Goal: Information Seeking & Learning: Learn about a topic

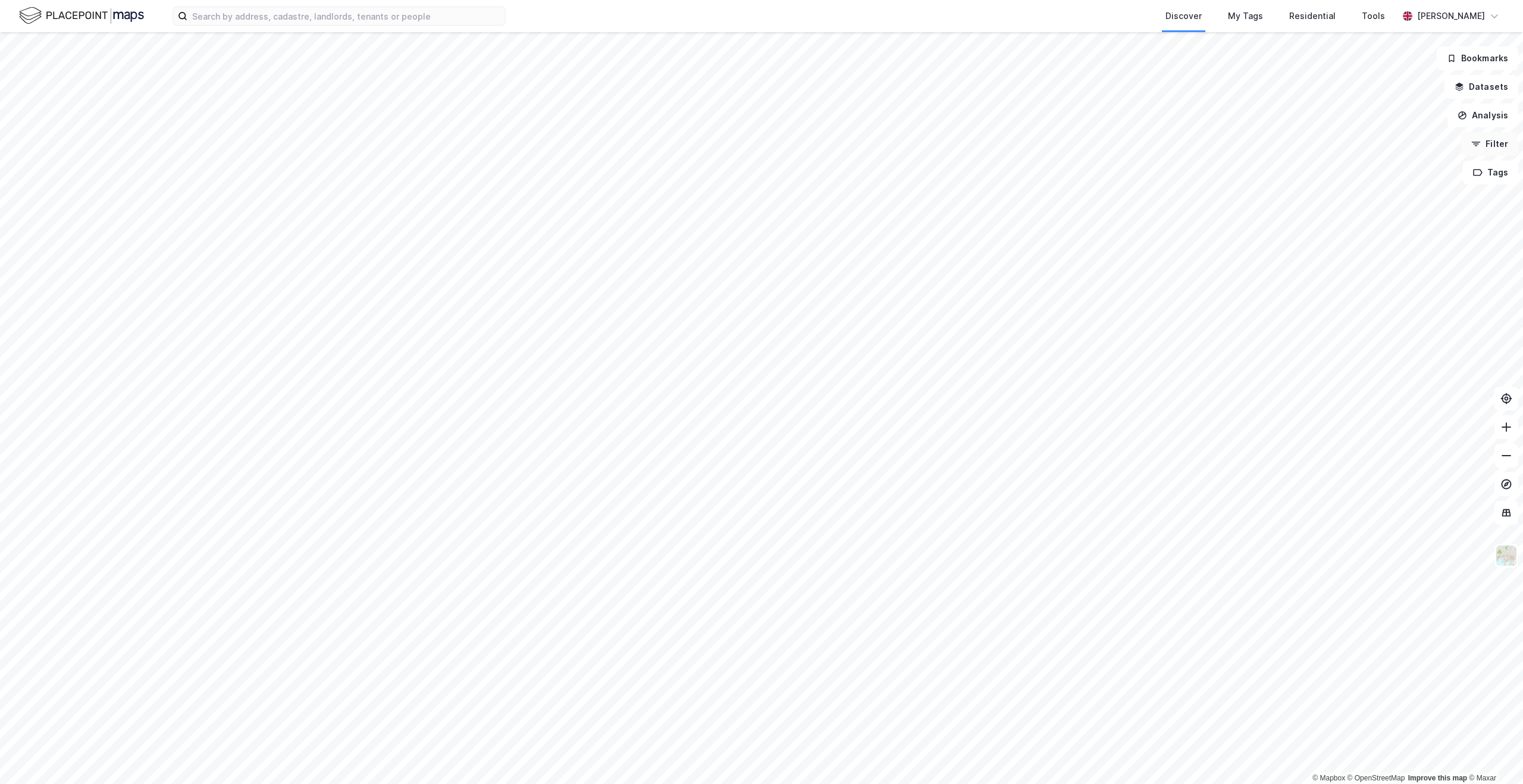
click at [1488, 153] on button "Filter" at bounding box center [1490, 144] width 57 height 24
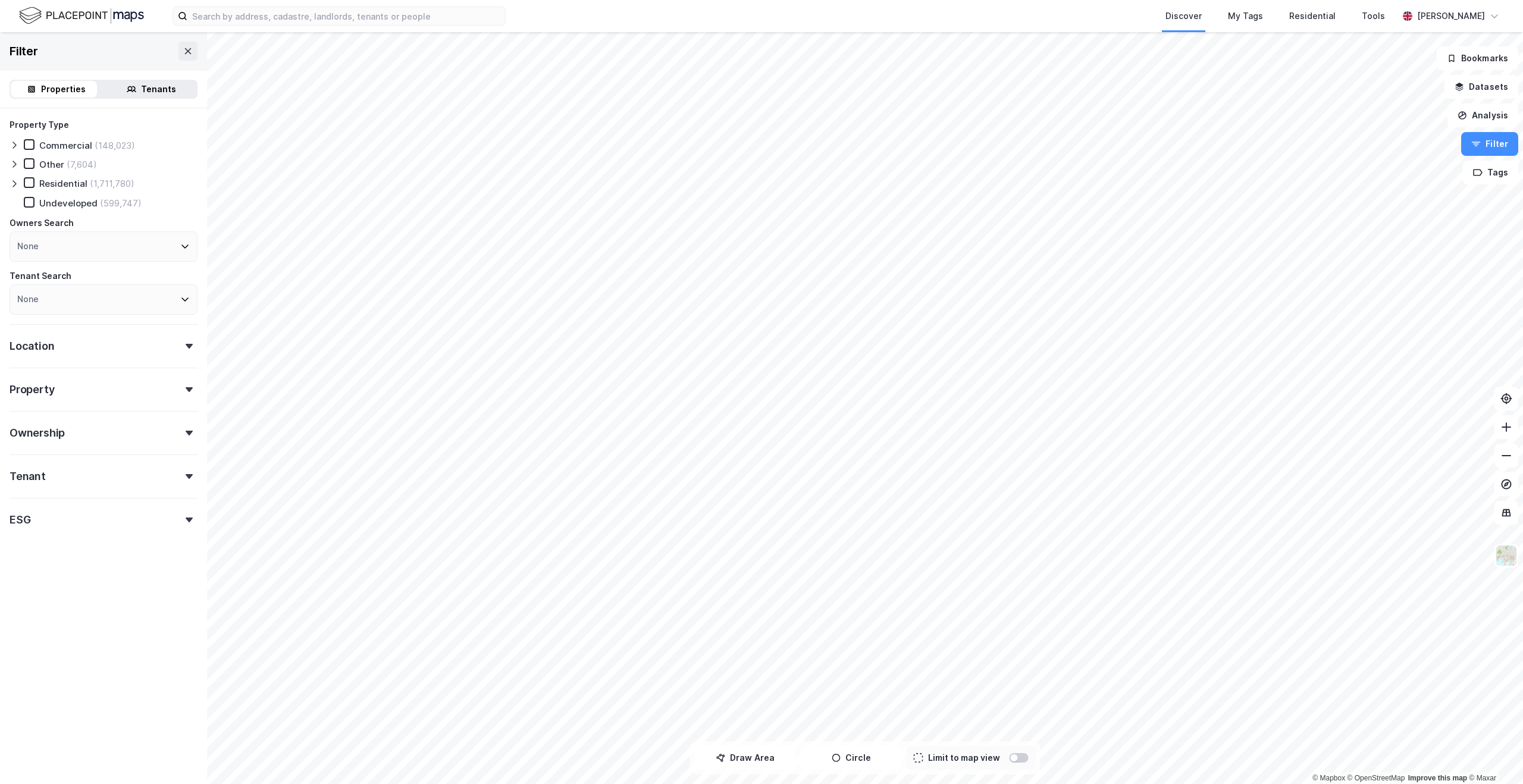
click at [133, 344] on div "Location" at bounding box center [104, 341] width 188 height 34
click at [104, 402] on div "None" at bounding box center [104, 398] width 188 height 30
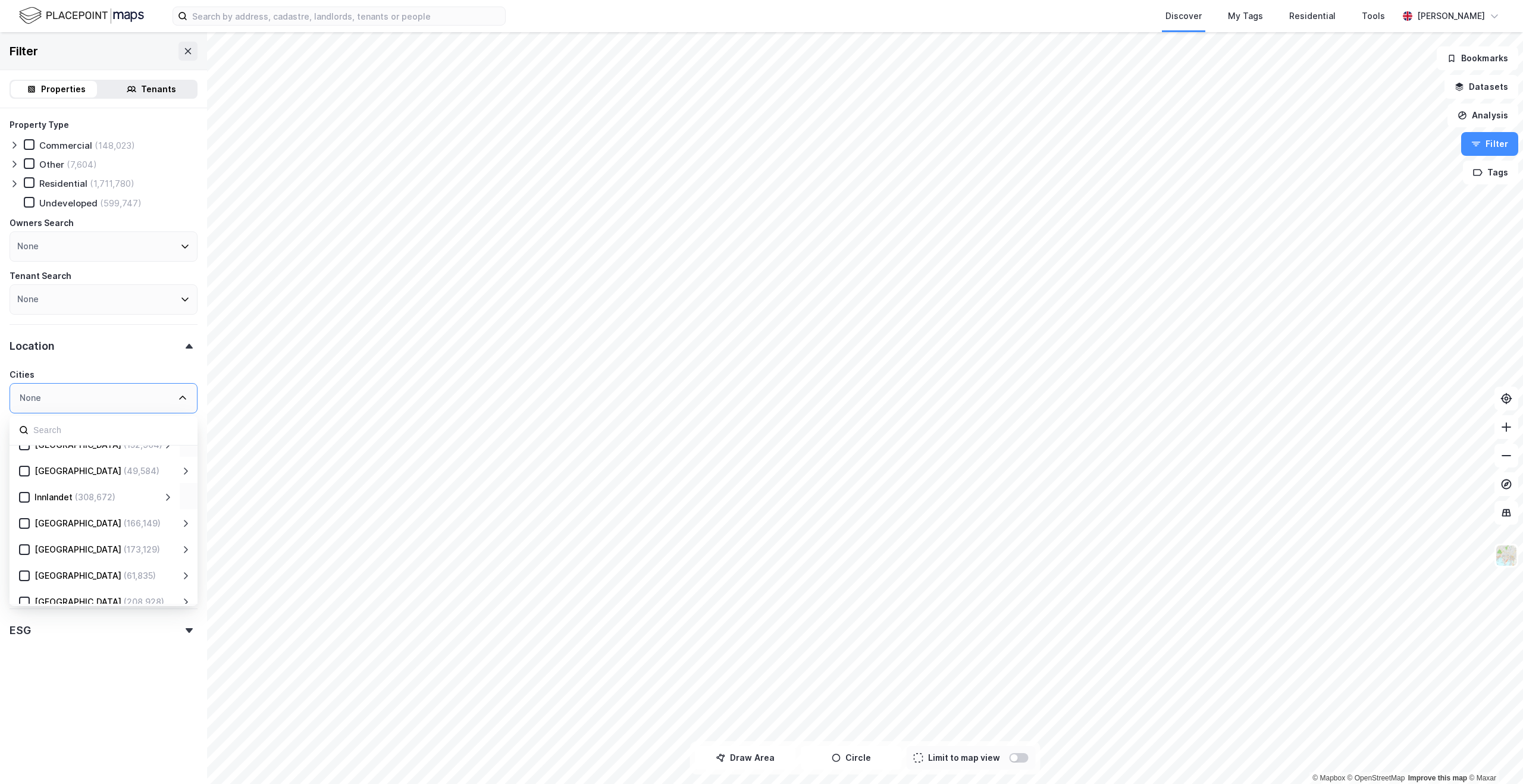
scroll to position [93, 0]
click at [26, 550] on icon at bounding box center [24, 550] width 9 height 9
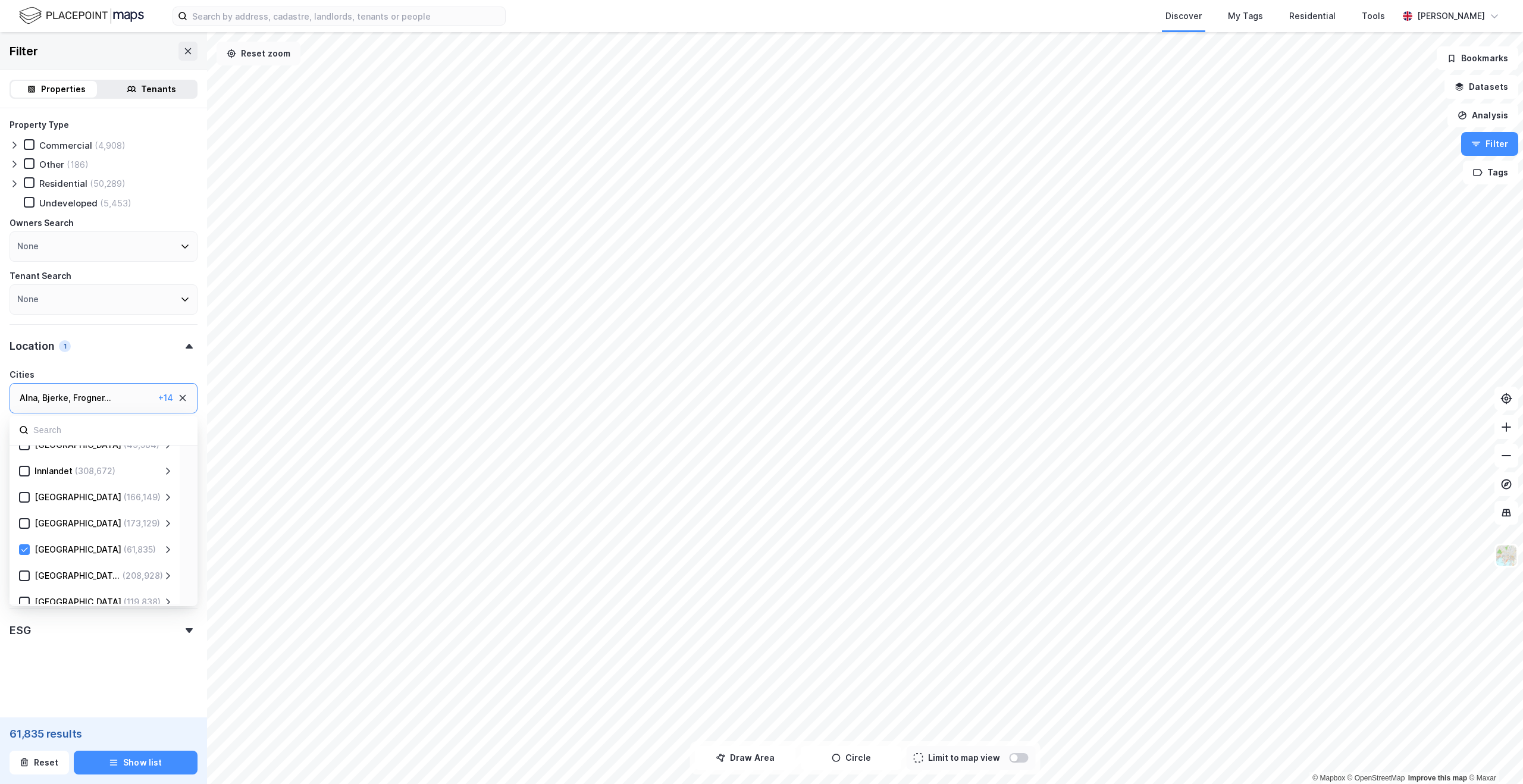
click at [278, 63] on button "Reset zoom" at bounding box center [259, 53] width 84 height 24
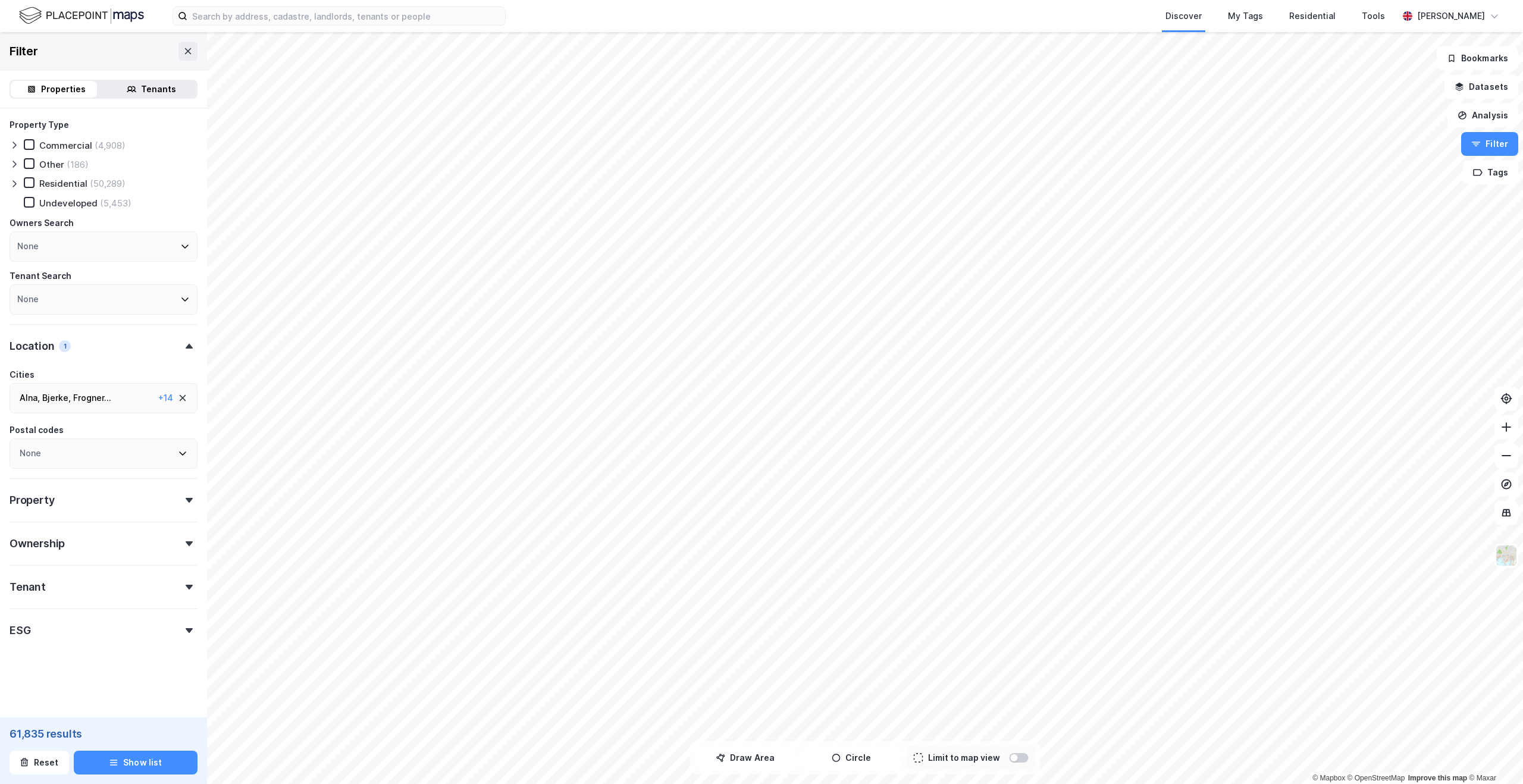
click at [158, 396] on div "+ 14" at bounding box center [166, 397] width 15 height 14
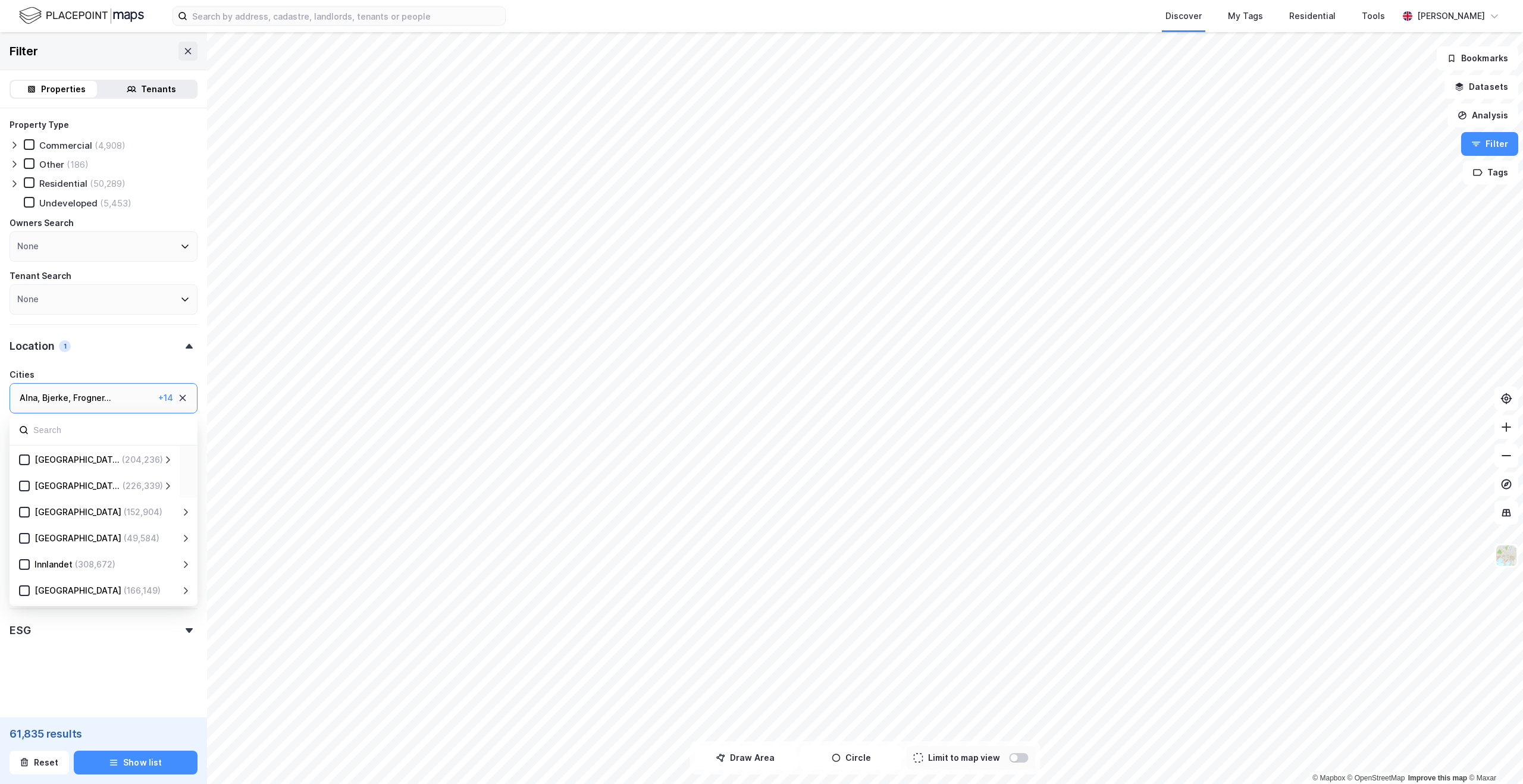
click at [180, 396] on icon at bounding box center [183, 398] width 7 height 7
click at [80, 398] on div "None" at bounding box center [104, 398] width 188 height 30
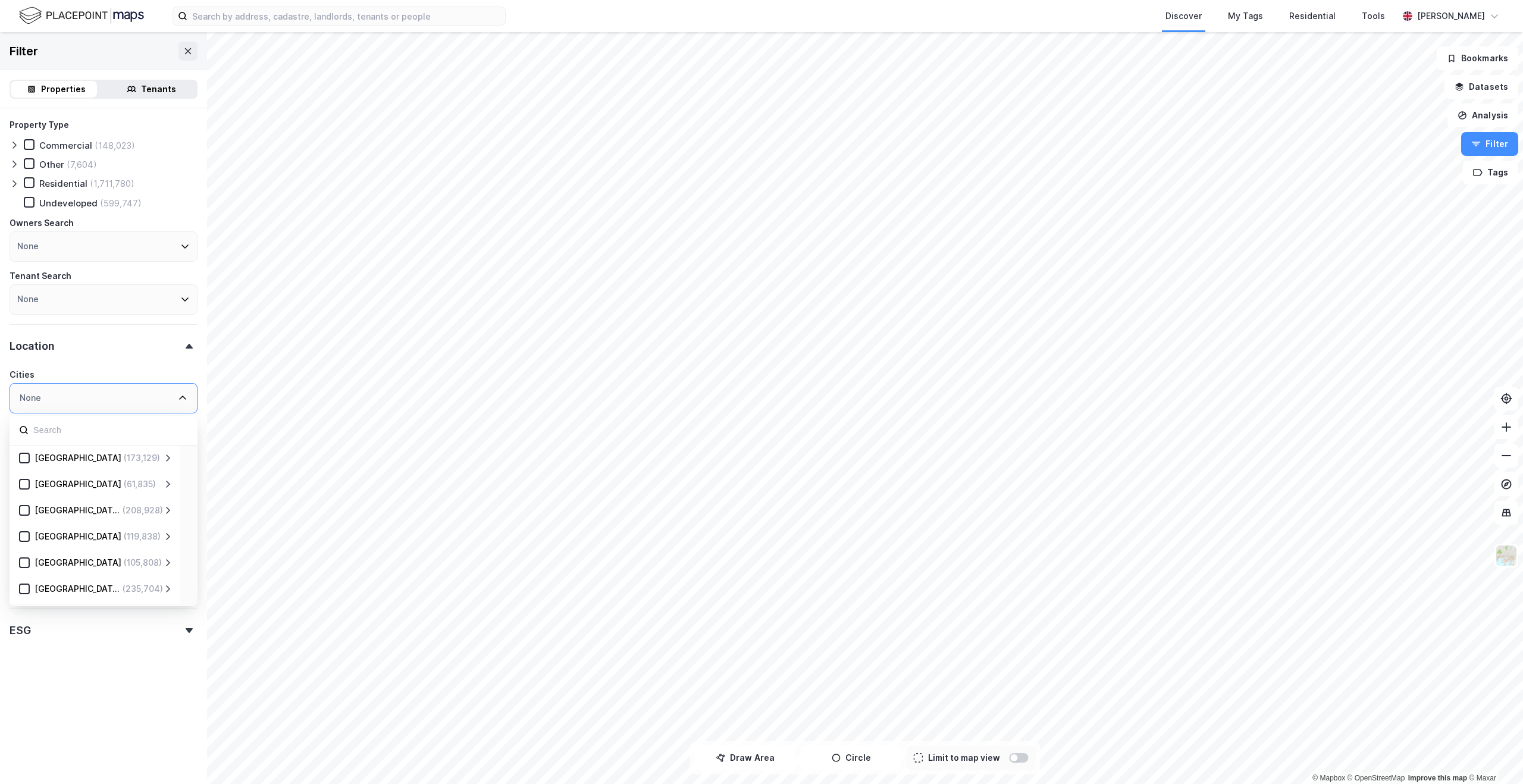
scroll to position [101, 0]
click at [24, 544] on icon at bounding box center [24, 542] width 9 height 9
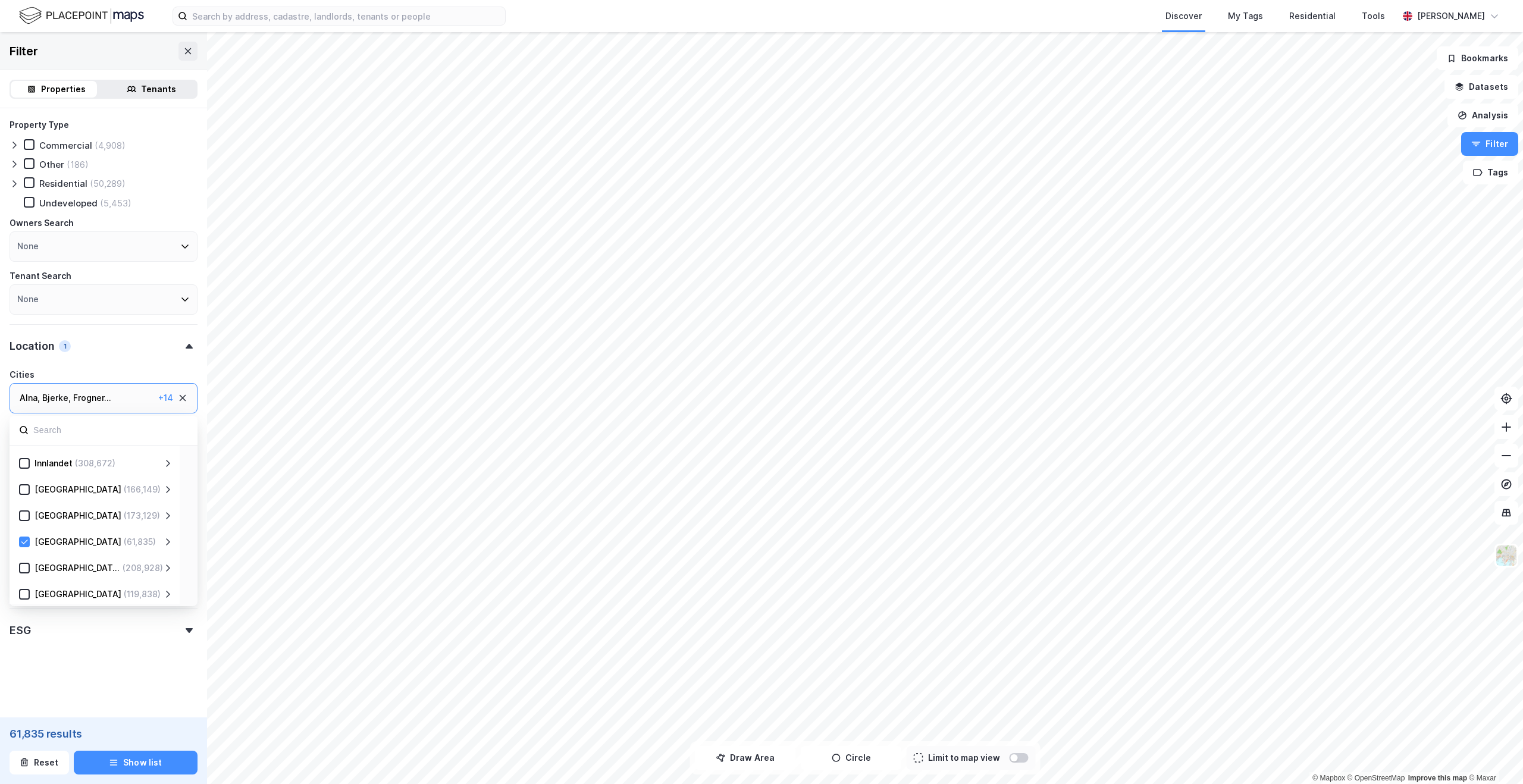
click at [166, 542] on icon at bounding box center [168, 542] width 10 height 10
click at [93, 676] on form "Property Type Commercial (4,908) Other (186) Residential (50,289) Undeveloped (…" at bounding box center [104, 410] width 188 height 584
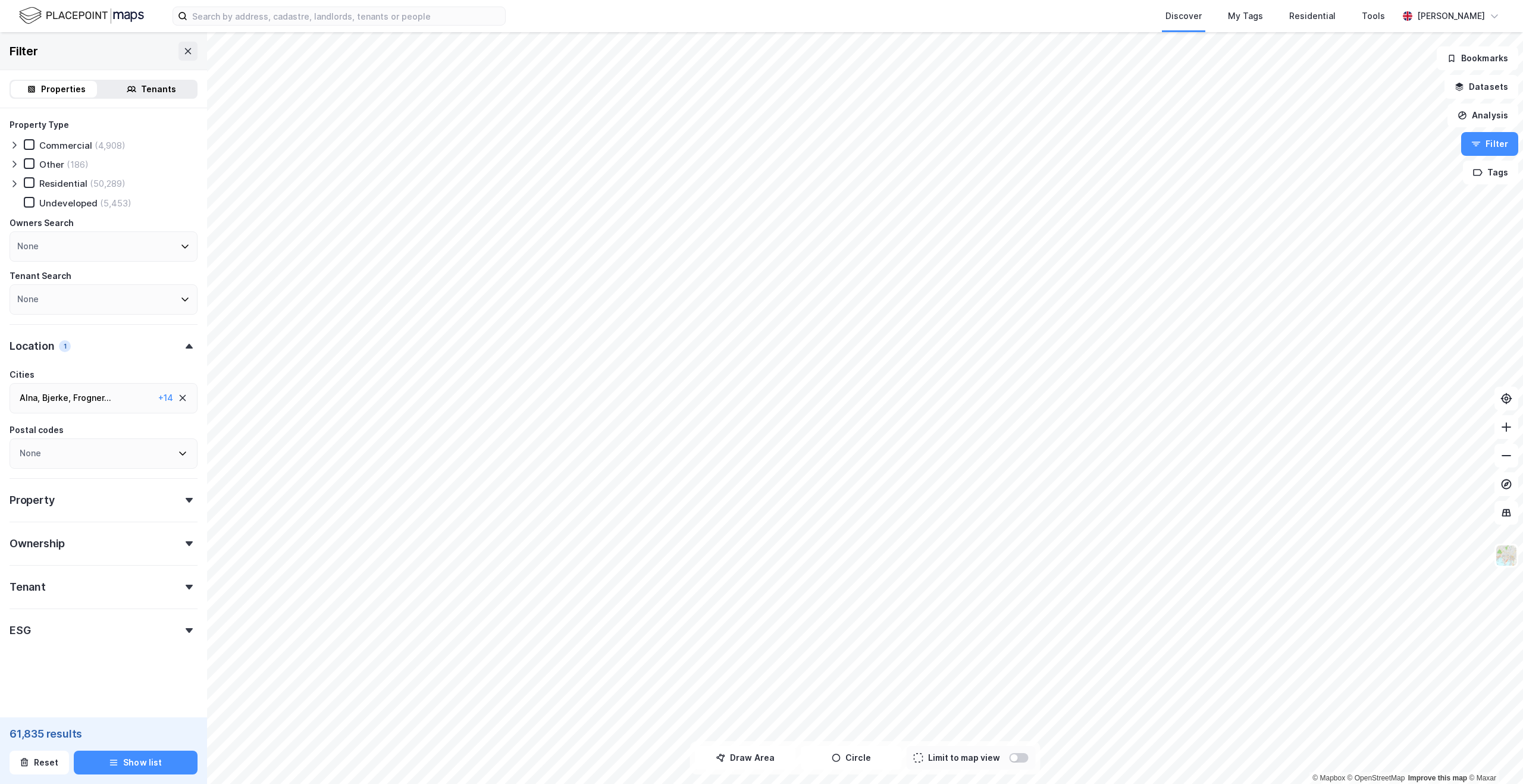
click at [144, 503] on div "Property" at bounding box center [104, 495] width 188 height 34
click at [174, 341] on div "Location 1" at bounding box center [104, 341] width 188 height 34
click at [186, 344] on icon at bounding box center [189, 346] width 7 height 5
click at [1506, 554] on img at bounding box center [1506, 555] width 23 height 23
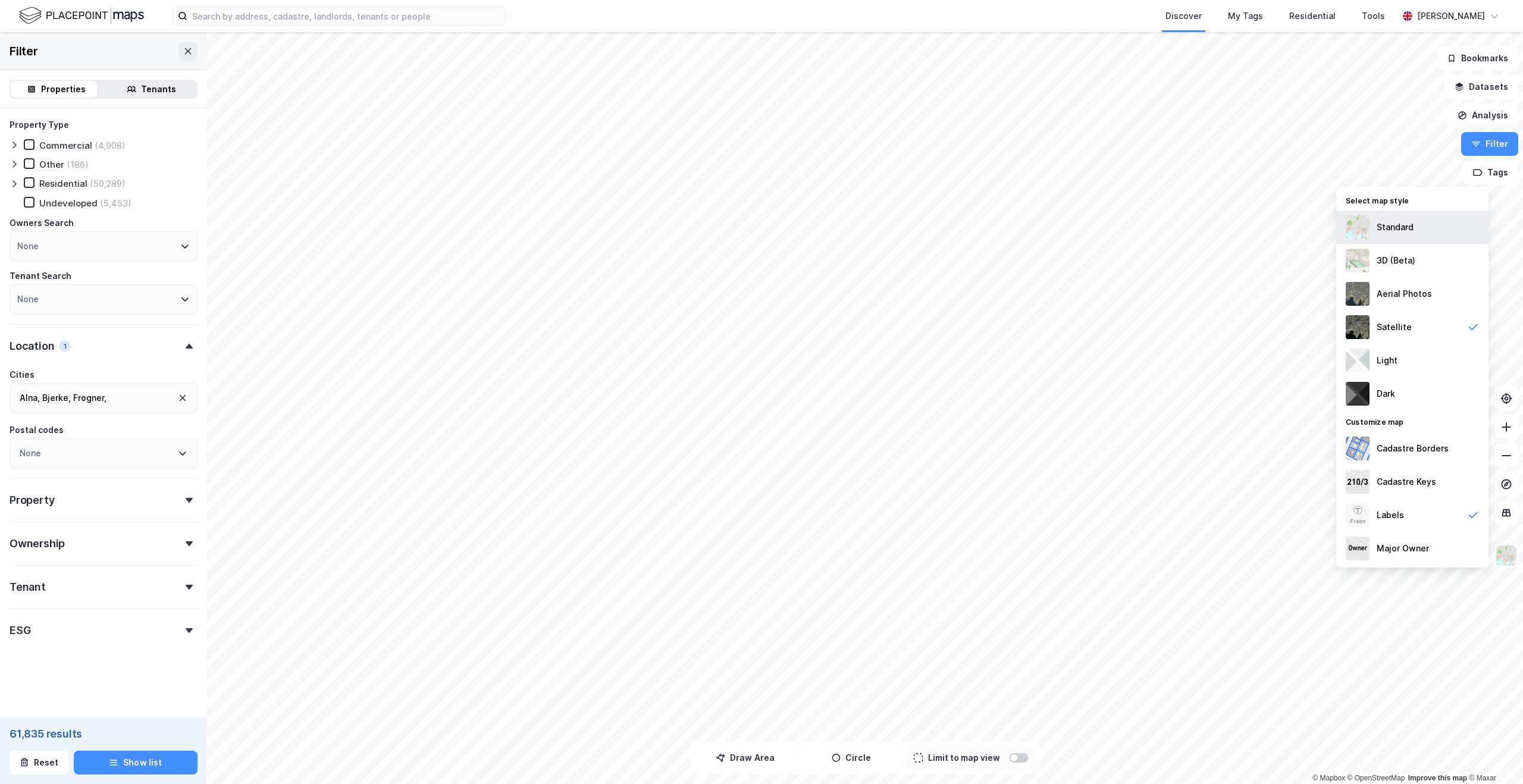
click at [1402, 219] on div "Standard" at bounding box center [1413, 227] width 152 height 33
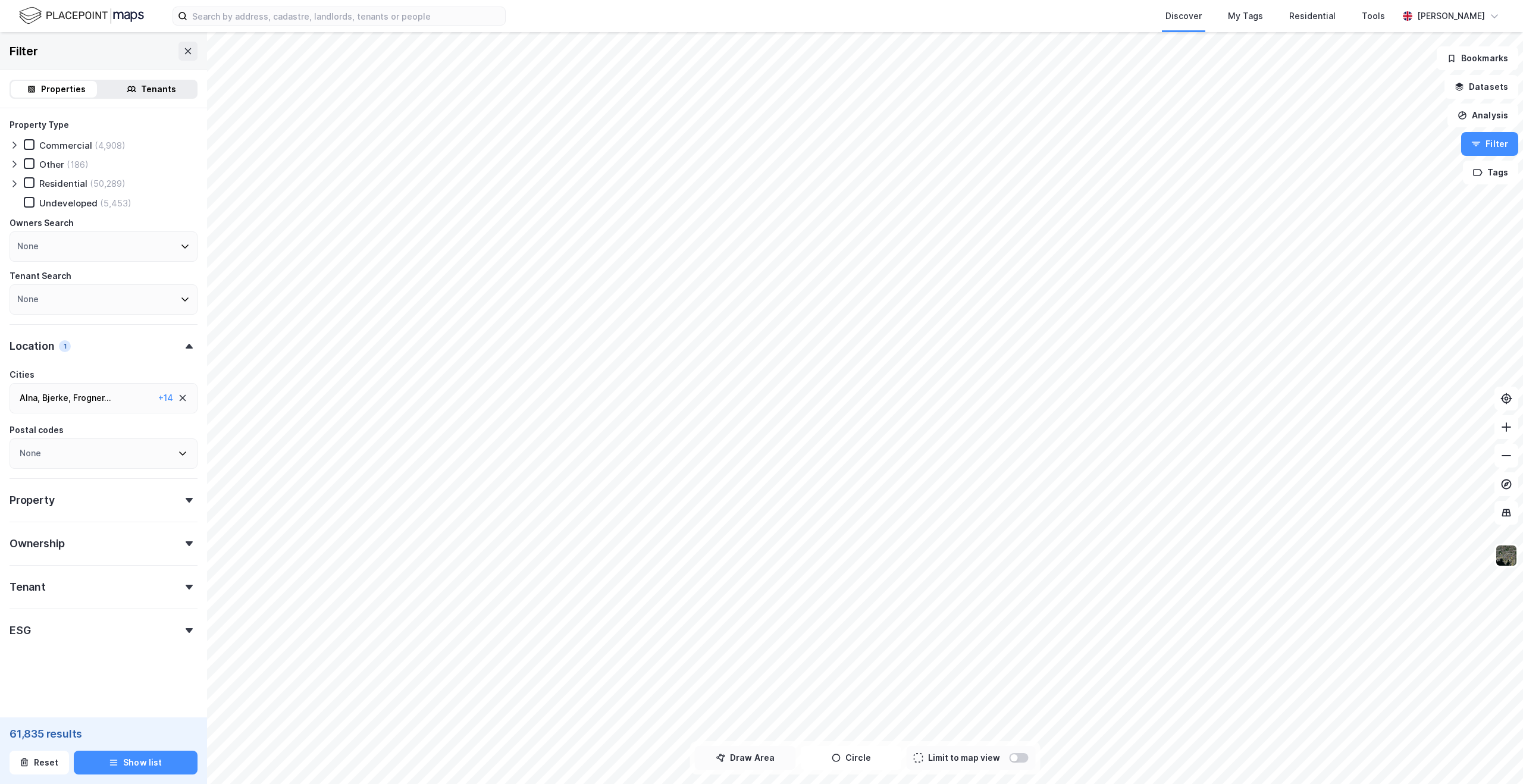
click at [772, 755] on button "Draw Area" at bounding box center [745, 757] width 101 height 24
click at [772, 755] on button "Drawing on map" at bounding box center [745, 757] width 101 height 24
click at [847, 766] on button "Circle" at bounding box center [851, 757] width 101 height 24
click at [873, 759] on button "Drawing on map" at bounding box center [851, 757] width 101 height 24
click at [1015, 758] on div at bounding box center [1015, 758] width 7 height 7
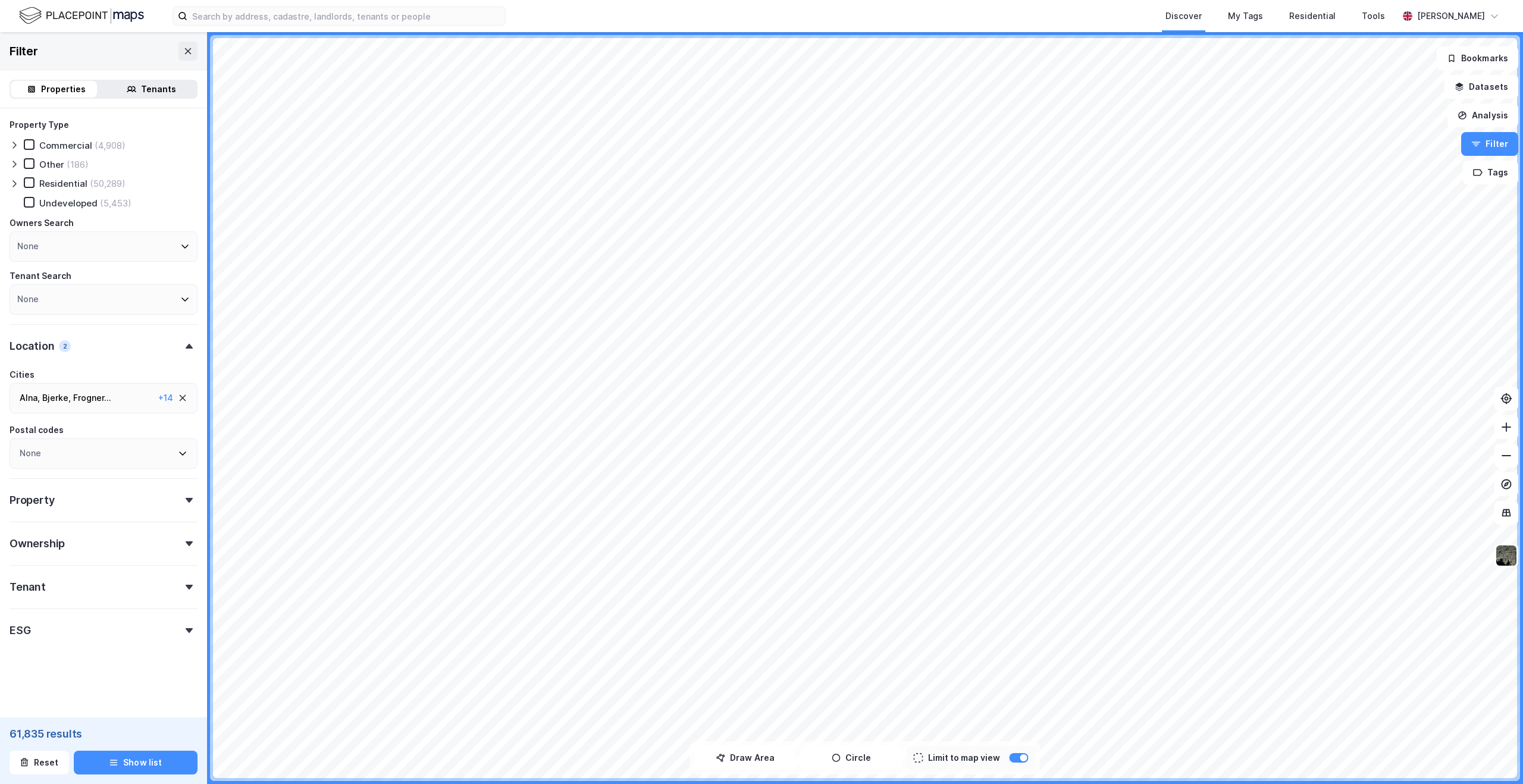
click at [158, 396] on div "+ 14" at bounding box center [166, 397] width 15 height 14
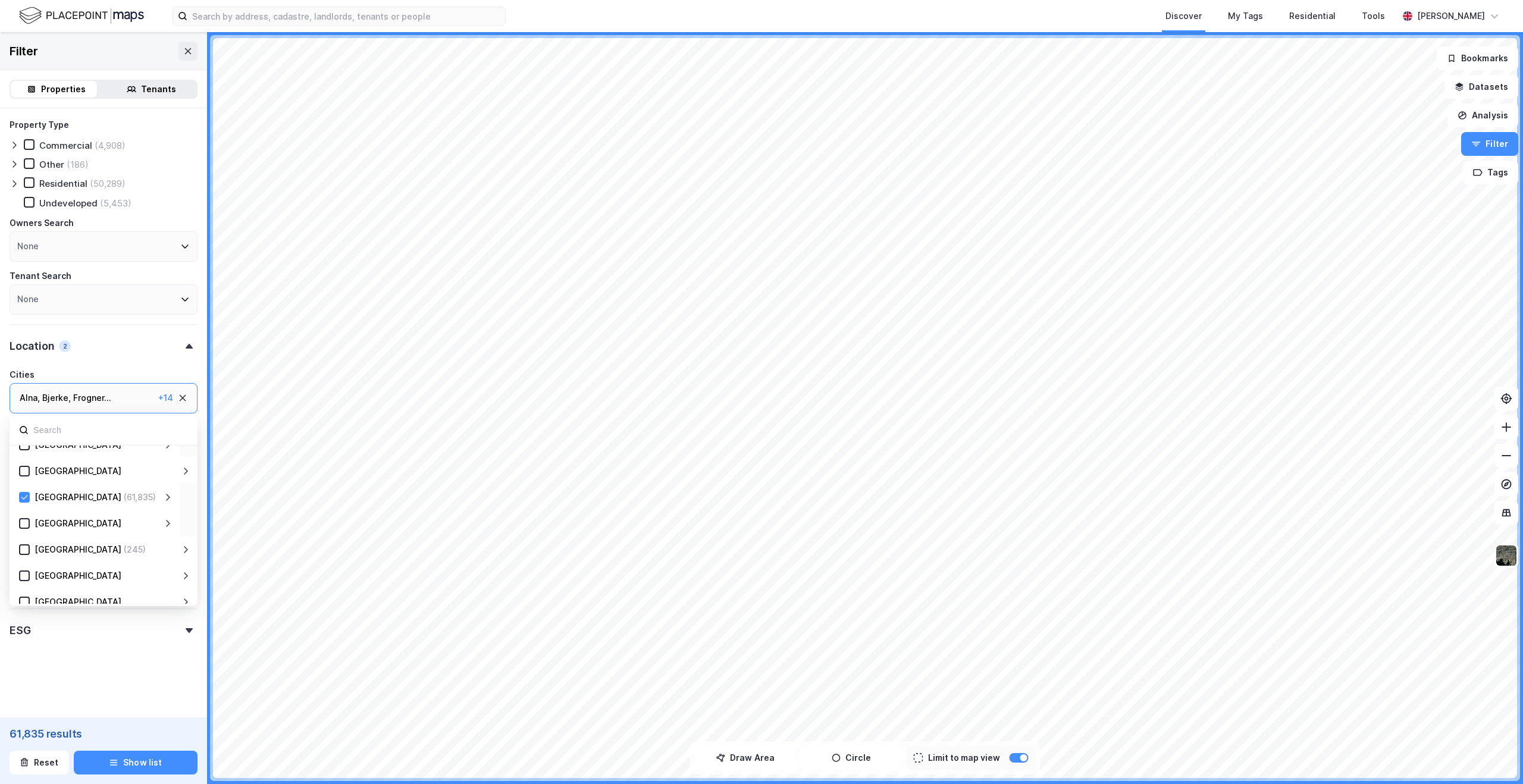
click at [169, 499] on icon at bounding box center [168, 497] width 10 height 10
click at [169, 518] on icon at bounding box center [168, 517] width 10 height 10
click at [56, 489] on icon at bounding box center [53, 491] width 9 height 9
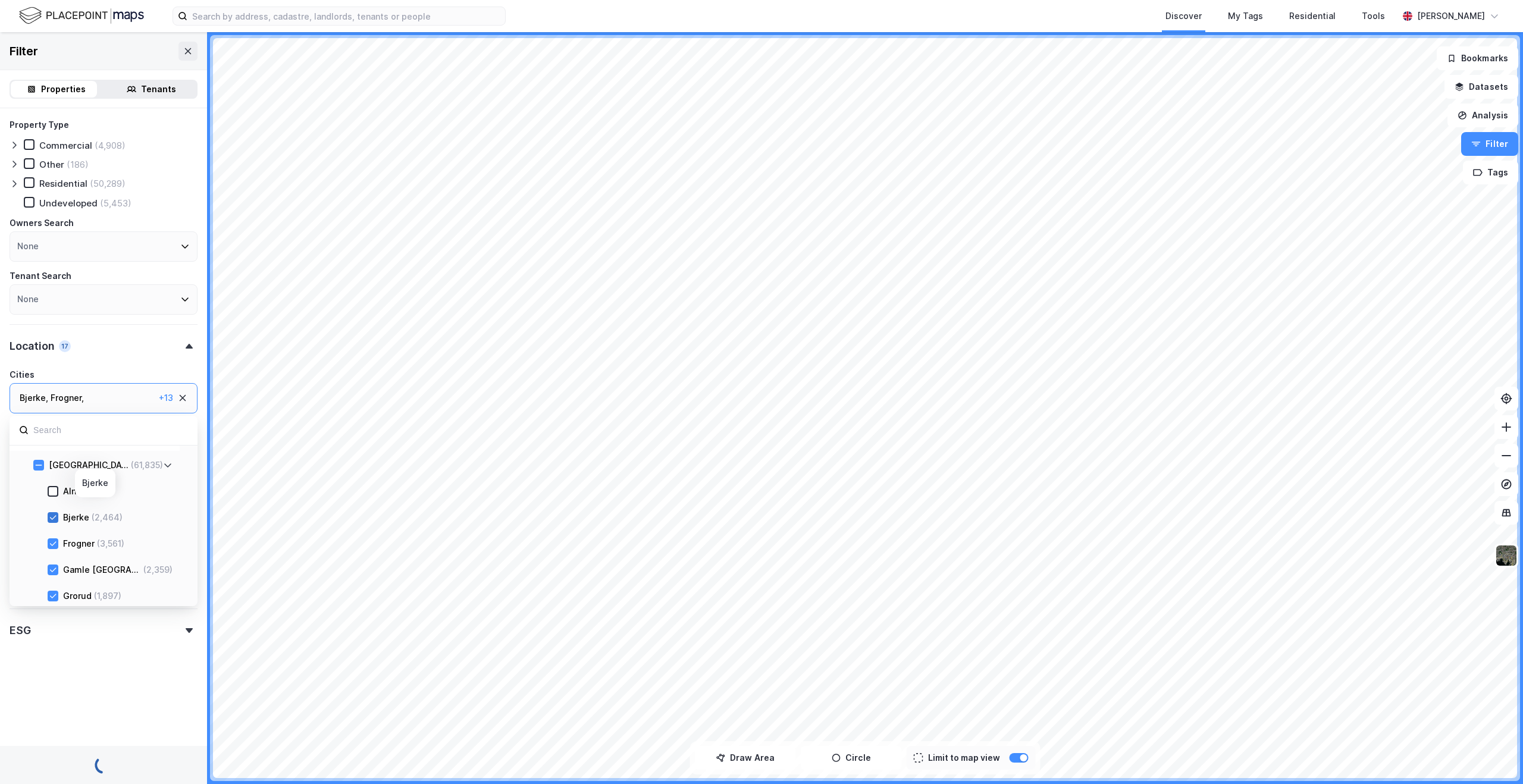
click at [49, 515] on icon at bounding box center [53, 517] width 9 height 9
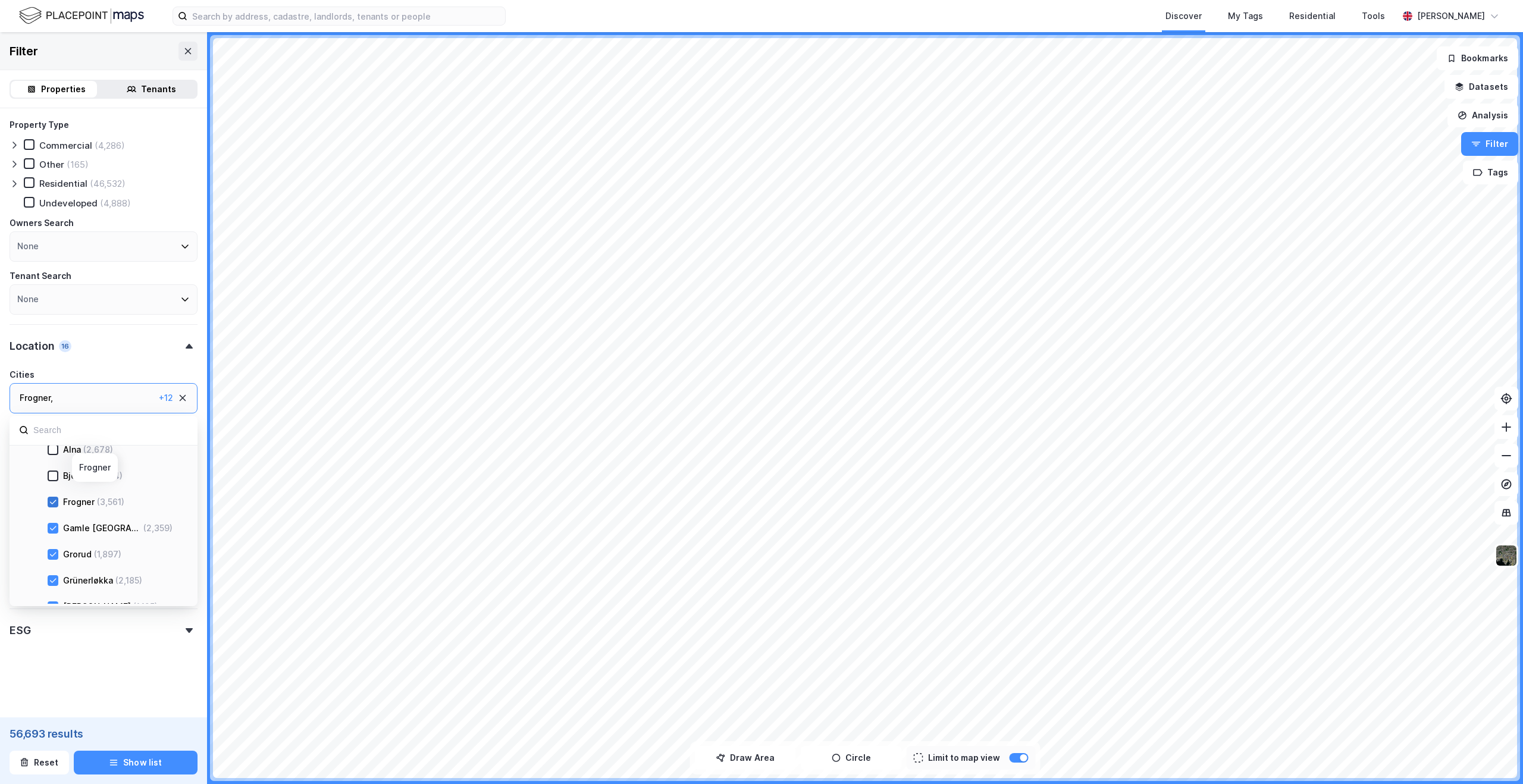
click at [55, 502] on icon at bounding box center [53, 502] width 9 height 9
click at [54, 553] on icon at bounding box center [53, 554] width 7 height 4
click at [55, 516] on icon at bounding box center [53, 517] width 7 height 4
click at [56, 542] on icon at bounding box center [53, 544] width 7 height 4
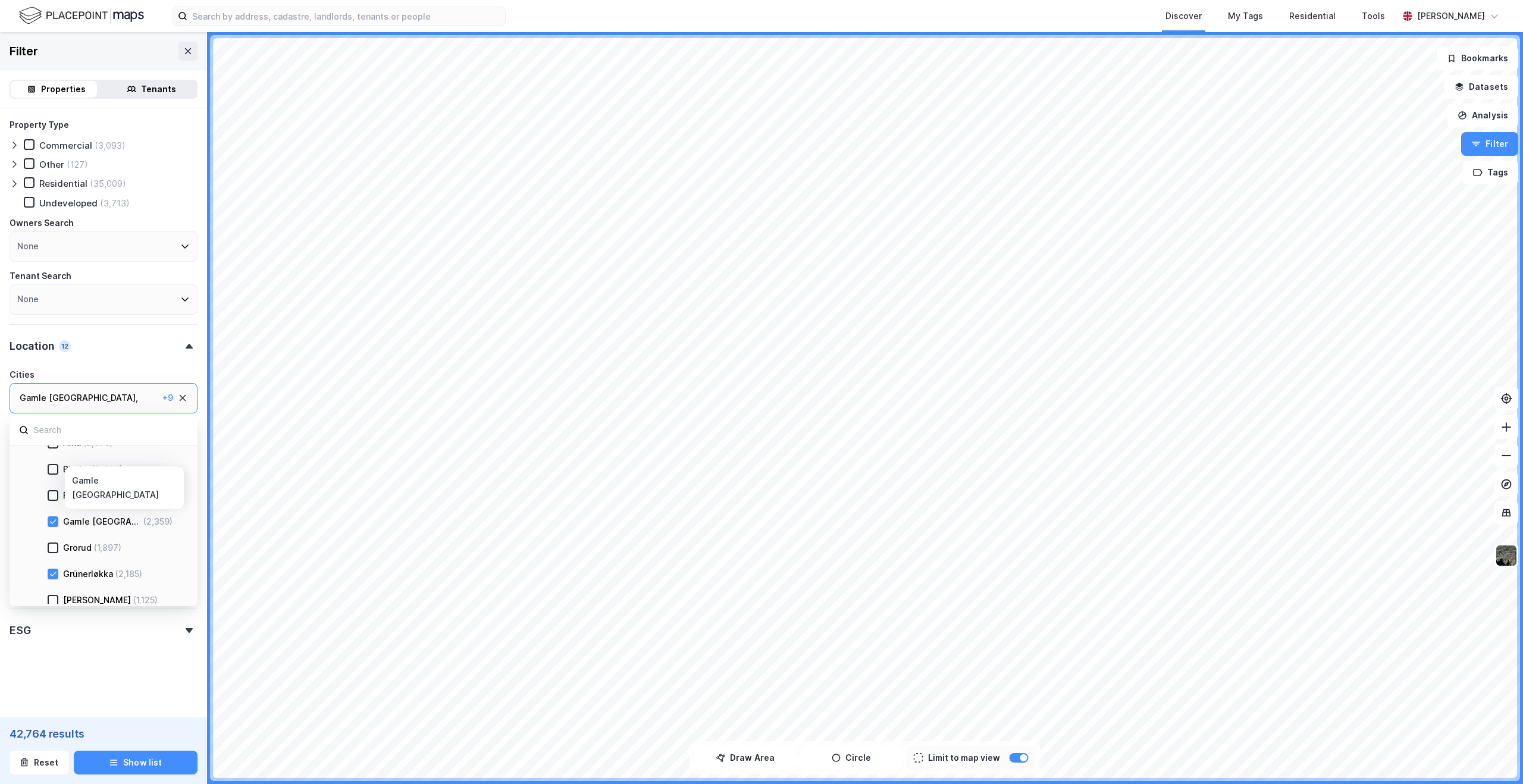
scroll to position [236, 0]
click at [54, 587] on icon at bounding box center [53, 590] width 9 height 9
click at [51, 547] on div at bounding box center [53, 542] width 11 height 11
click at [57, 567] on div at bounding box center [53, 568] width 11 height 11
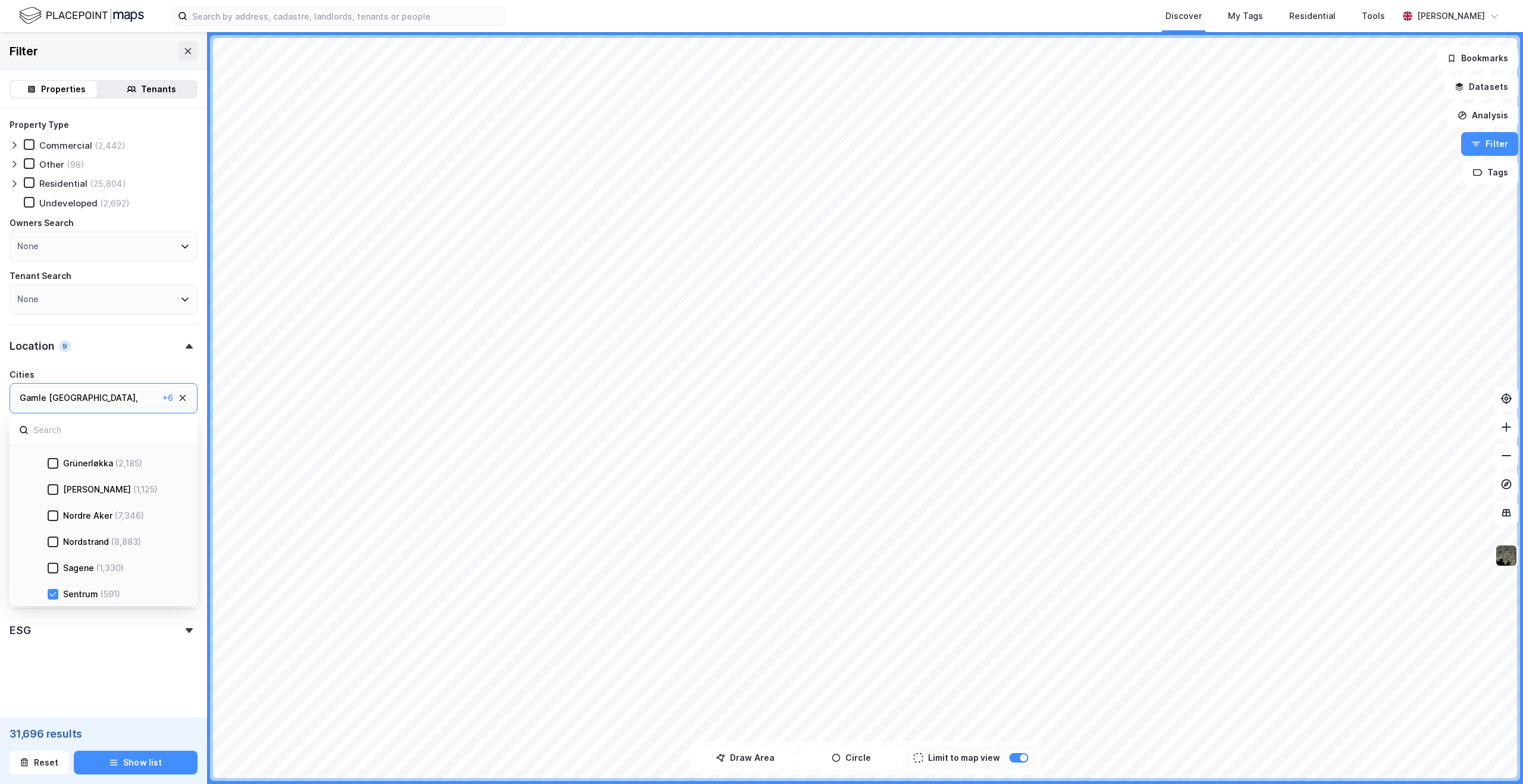
scroll to position [449, 0]
click at [58, 511] on div "Sentrum (591)" at bounding box center [116, 508] width 114 height 14
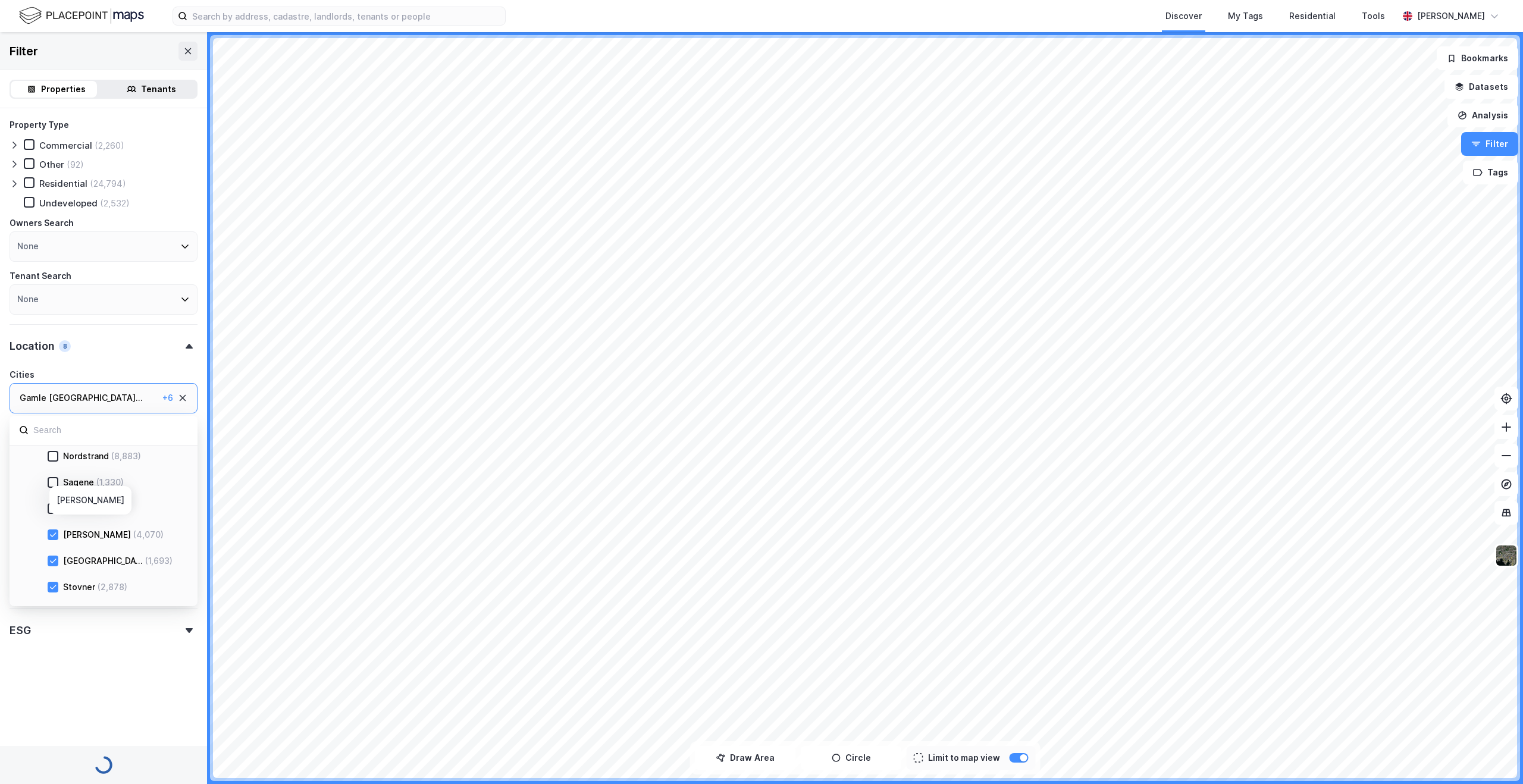
click at [58, 532] on div "[PERSON_NAME] (4,070)" at bounding box center [116, 534] width 114 height 14
click at [54, 556] on div at bounding box center [53, 561] width 11 height 11
drag, startPoint x: 54, startPoint y: 572, endPoint x: 55, endPoint y: 580, distance: 8.1
click at [54, 584] on icon at bounding box center [53, 587] width 9 height 9
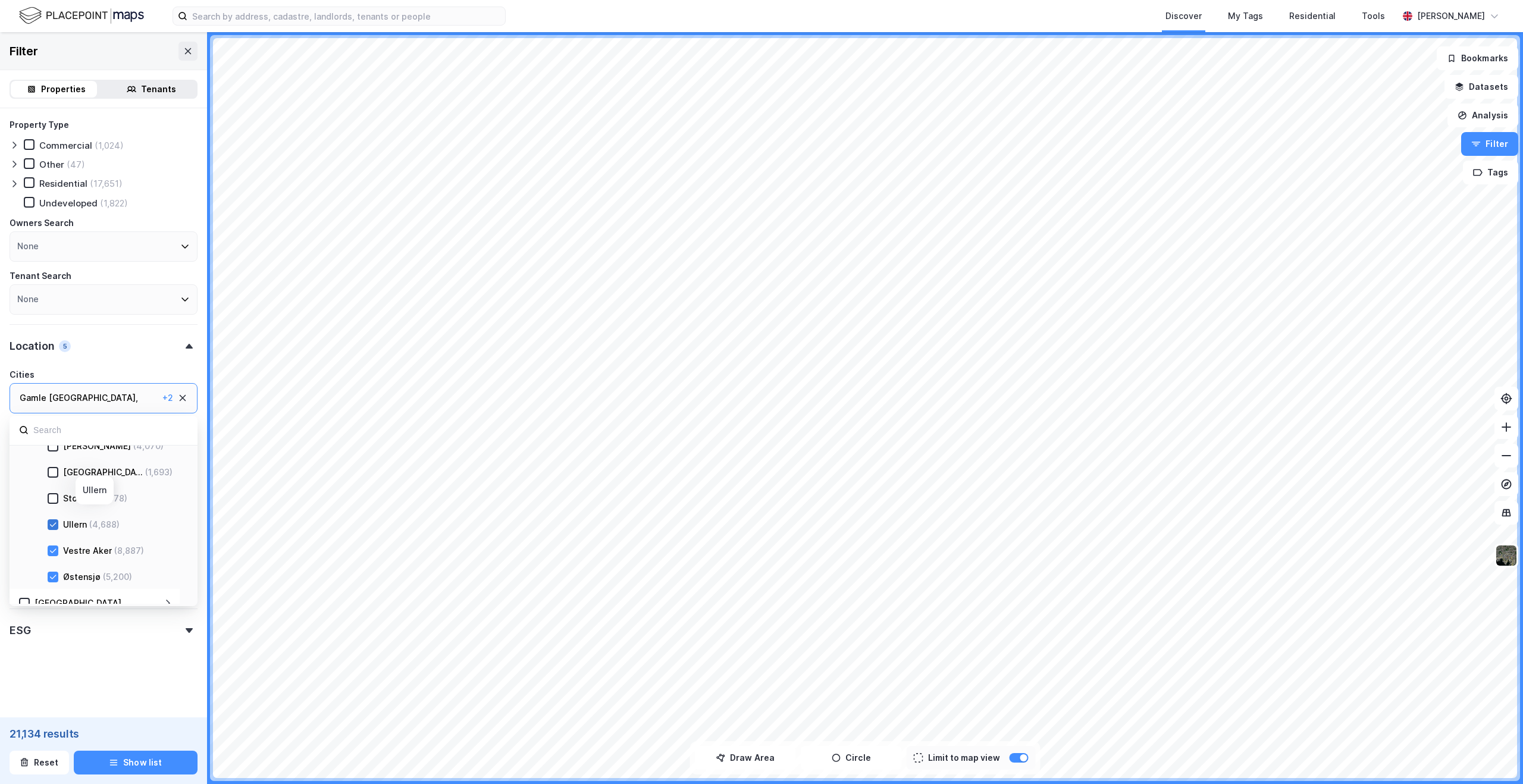
click at [55, 526] on icon at bounding box center [53, 525] width 9 height 9
click at [57, 550] on div at bounding box center [53, 551] width 11 height 11
click at [55, 572] on div at bounding box center [53, 577] width 11 height 11
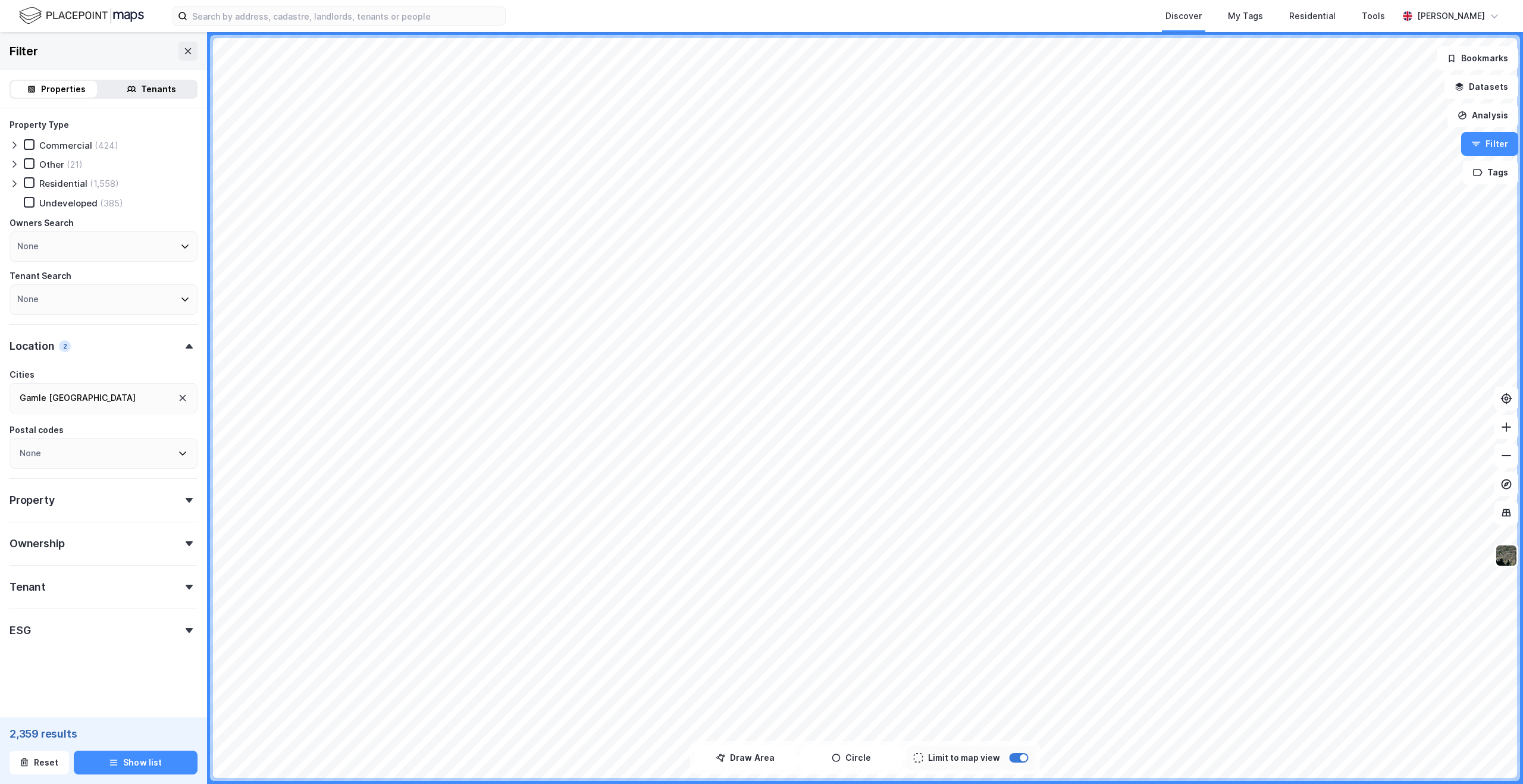
click at [1021, 759] on div at bounding box center [1024, 758] width 7 height 7
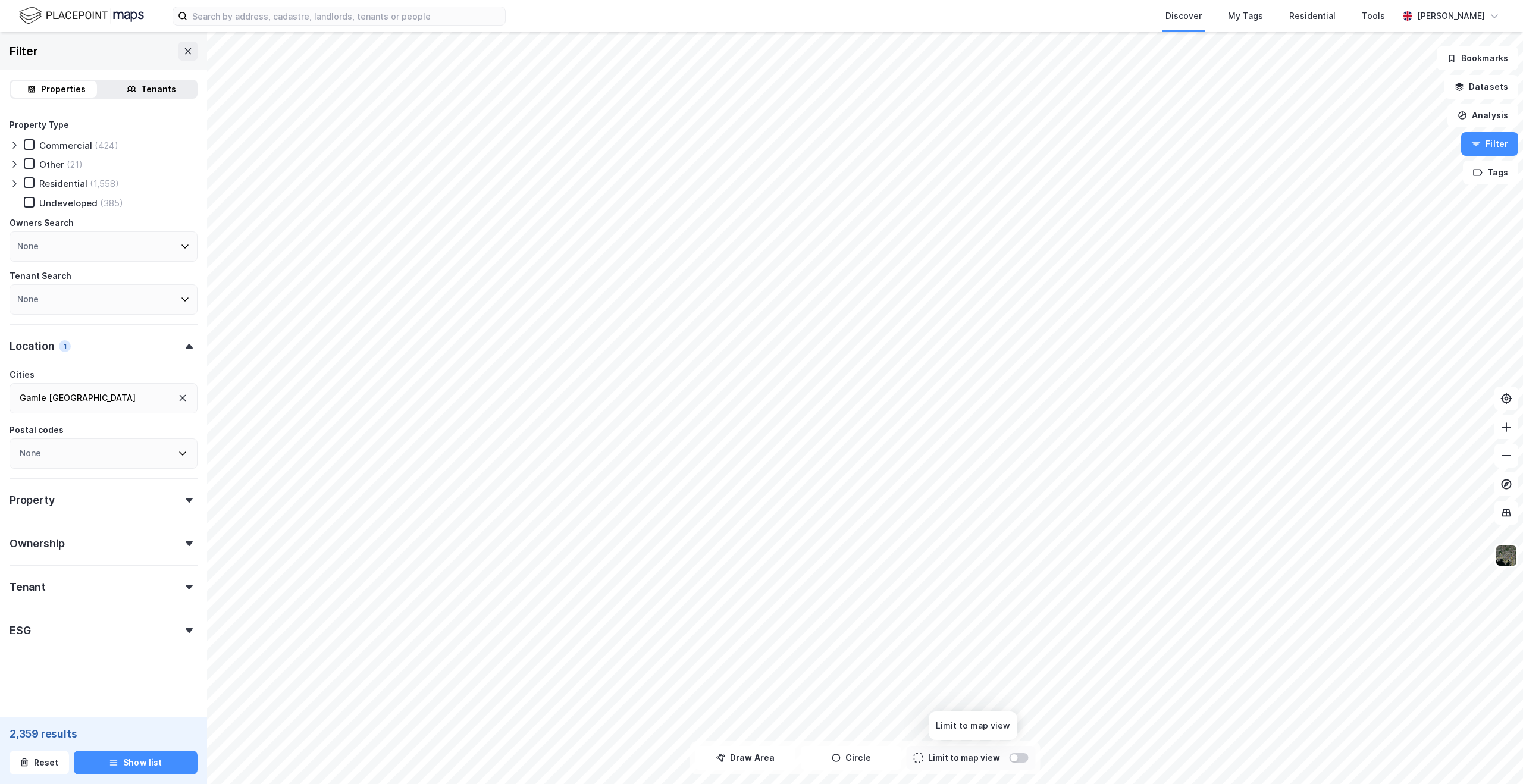
click at [1015, 761] on div at bounding box center [1015, 758] width 7 height 7
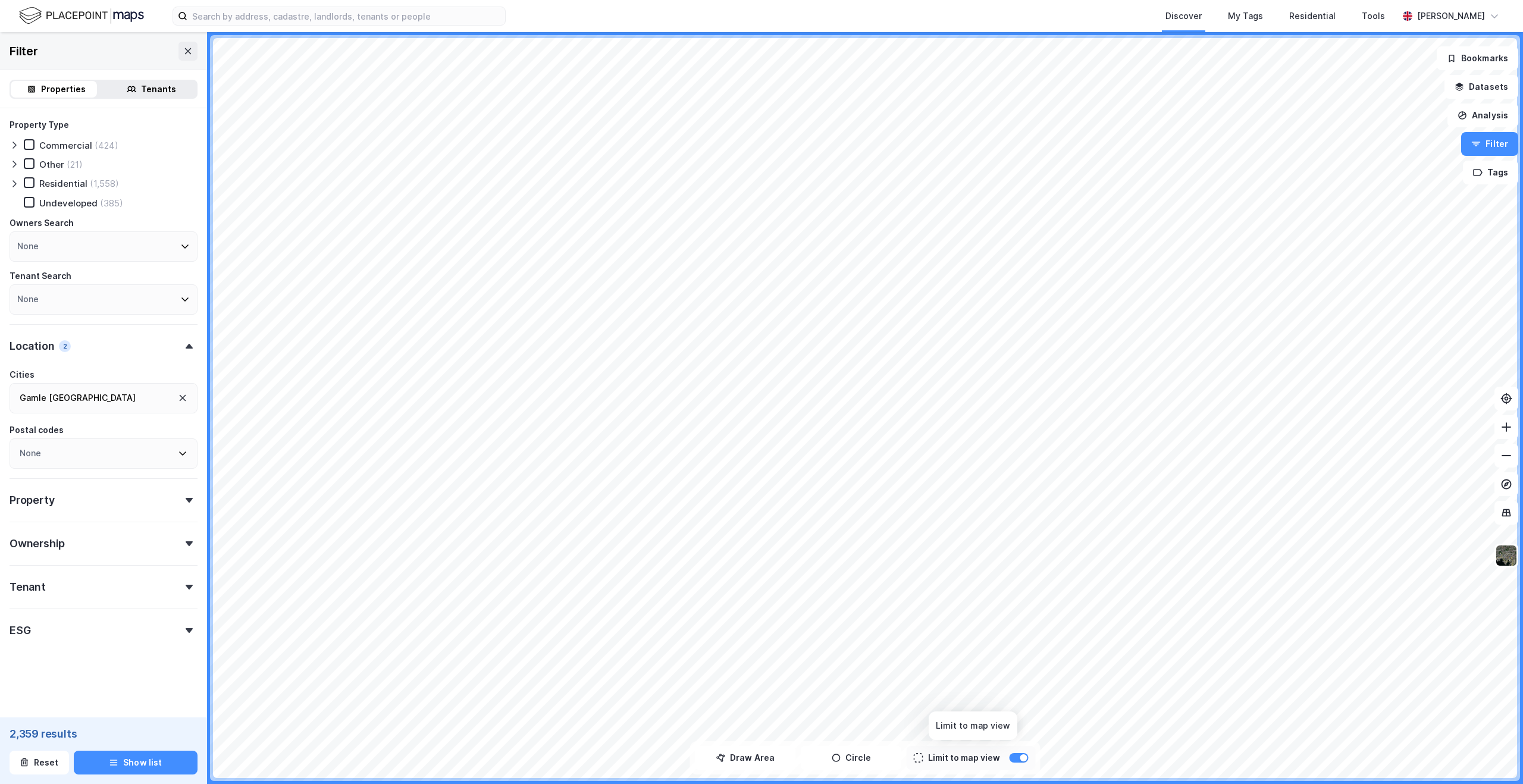
click at [1021, 757] on div at bounding box center [1024, 758] width 7 height 7
